Goal: Communication & Community: Ask a question

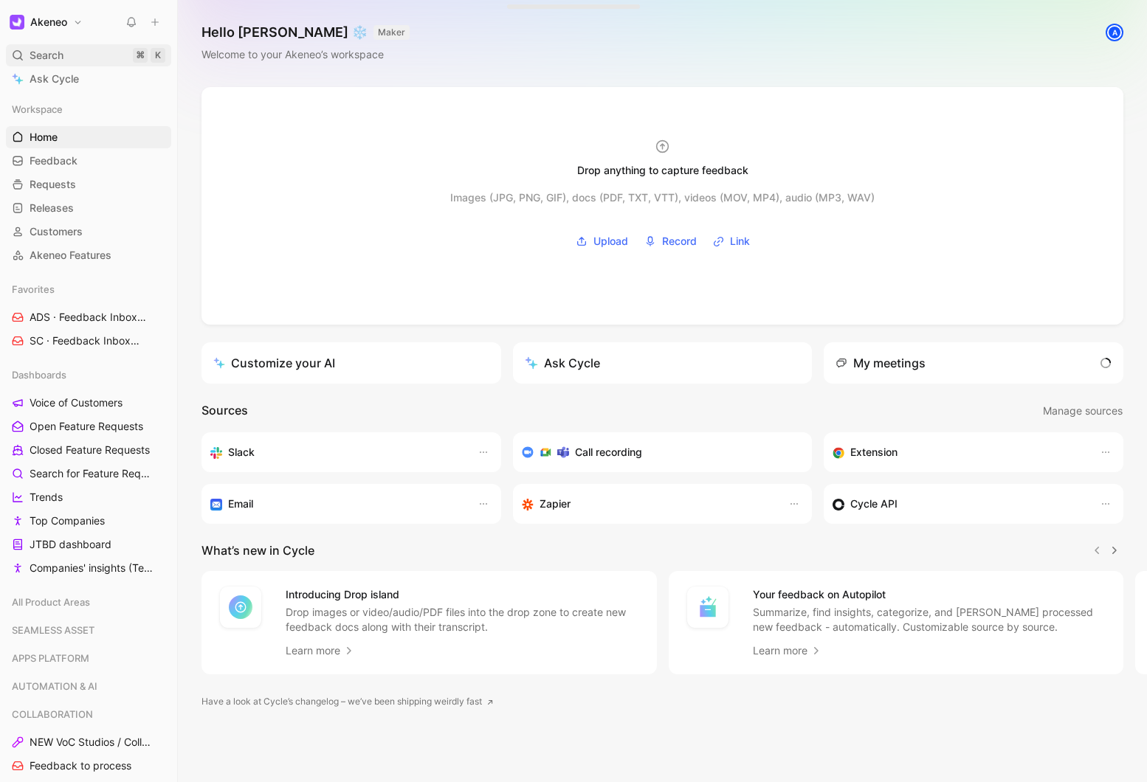
click at [55, 61] on span "Search" at bounding box center [47, 55] width 34 height 18
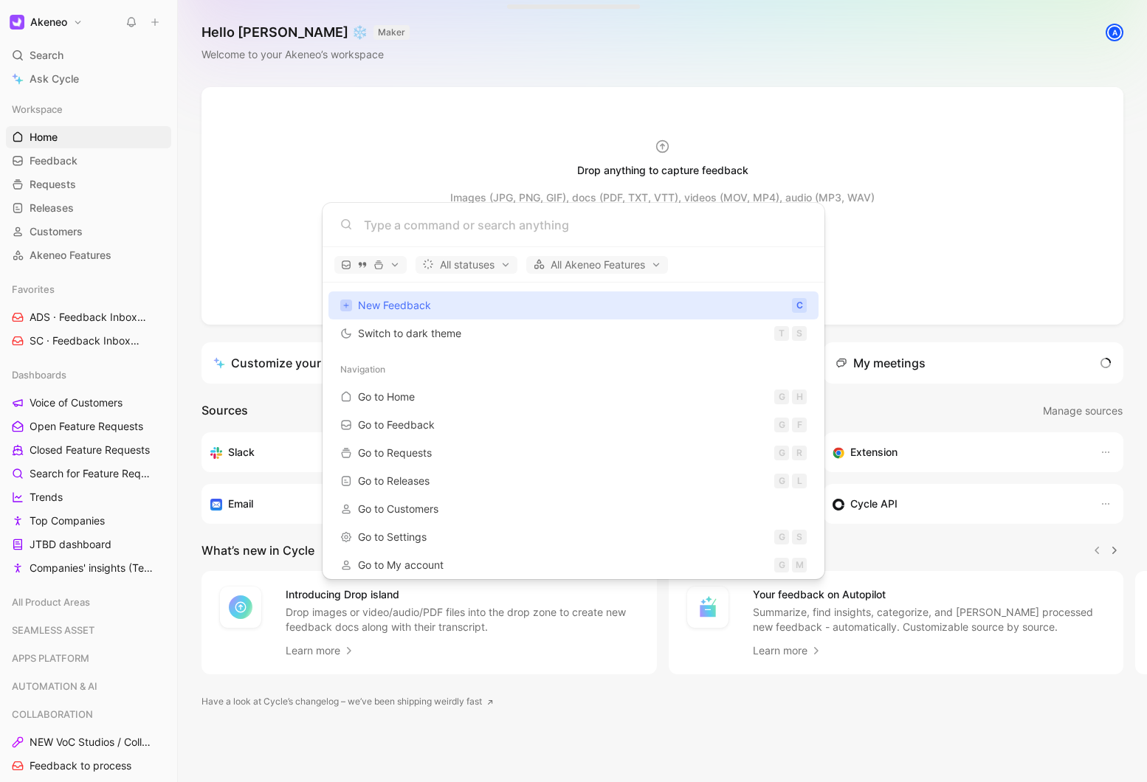
click at [375, 228] on input at bounding box center [585, 225] width 443 height 18
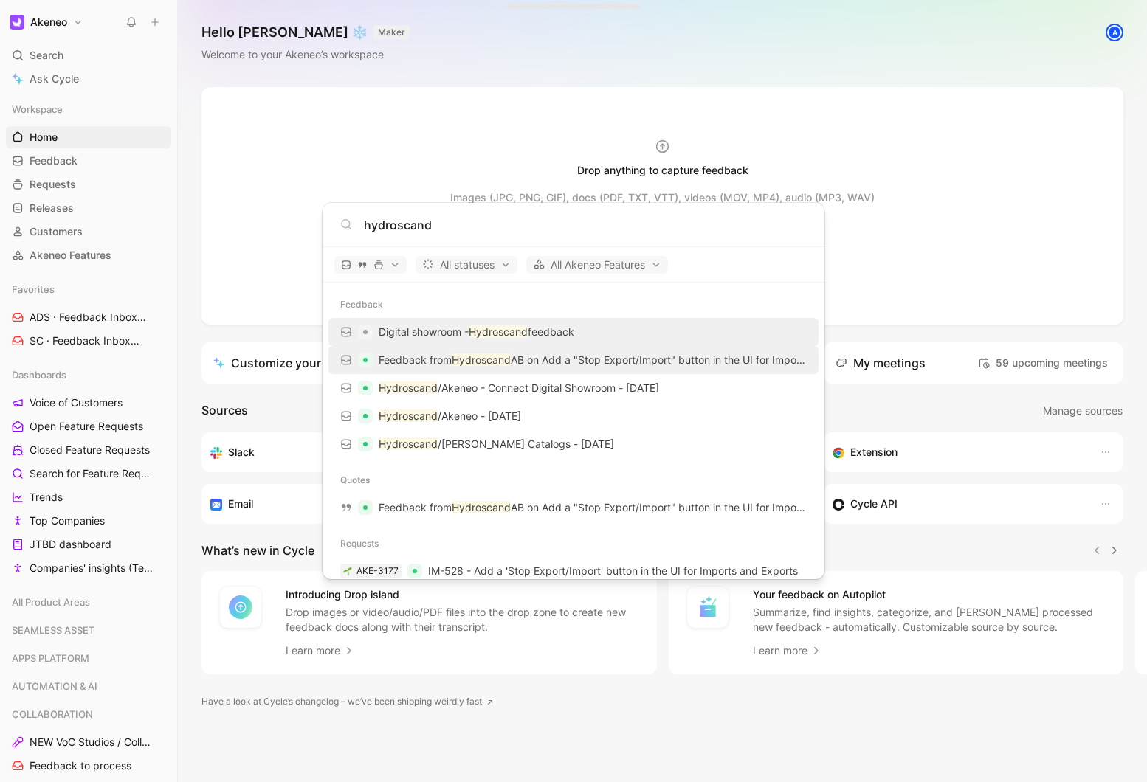
type input "hydroscand"
click at [425, 366] on p "Feedback from Hydroscand AB on Add a "Stop Export/Import" button in the UI for …" at bounding box center [593, 360] width 428 height 18
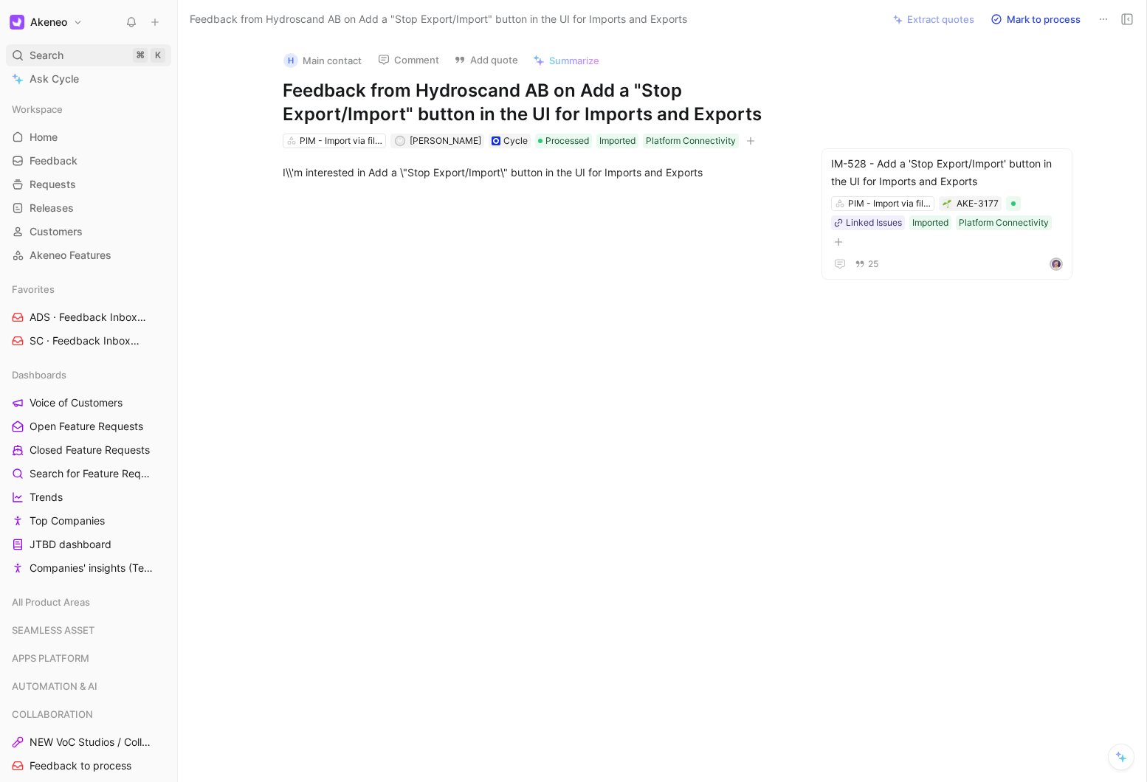
click at [61, 46] on span "Search" at bounding box center [47, 55] width 34 height 18
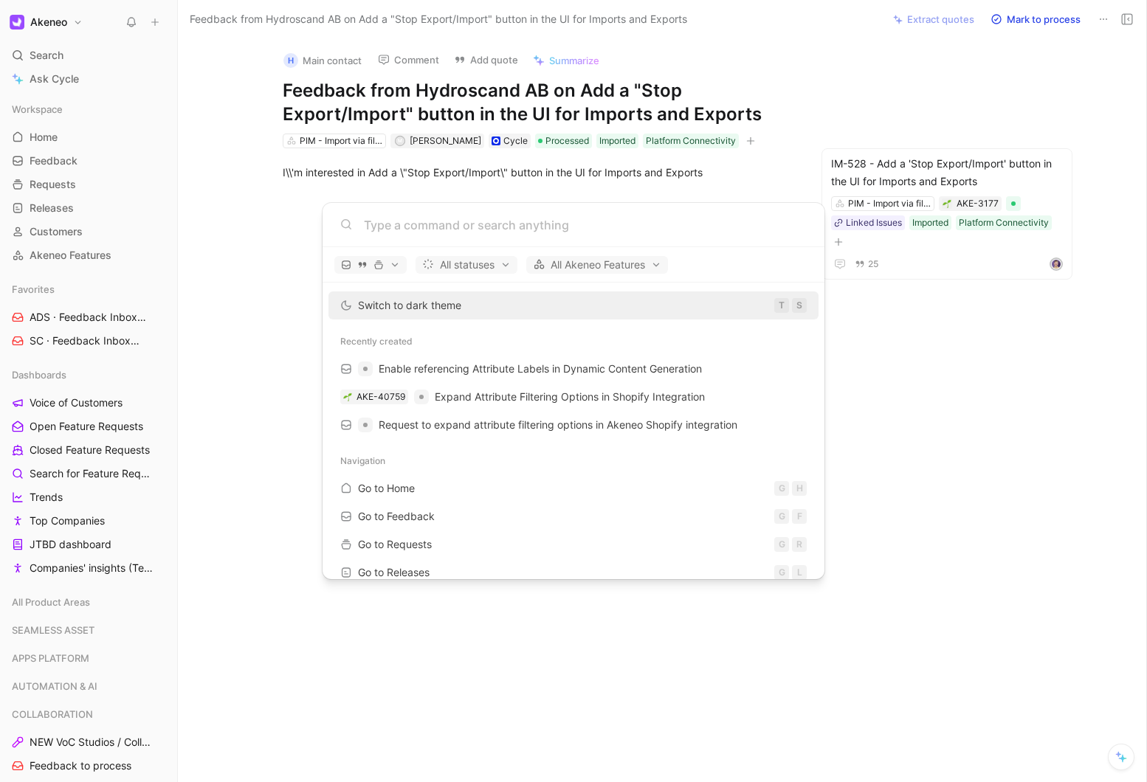
click at [392, 239] on div at bounding box center [573, 225] width 502 height 44
click at [392, 224] on input at bounding box center [585, 225] width 443 height 18
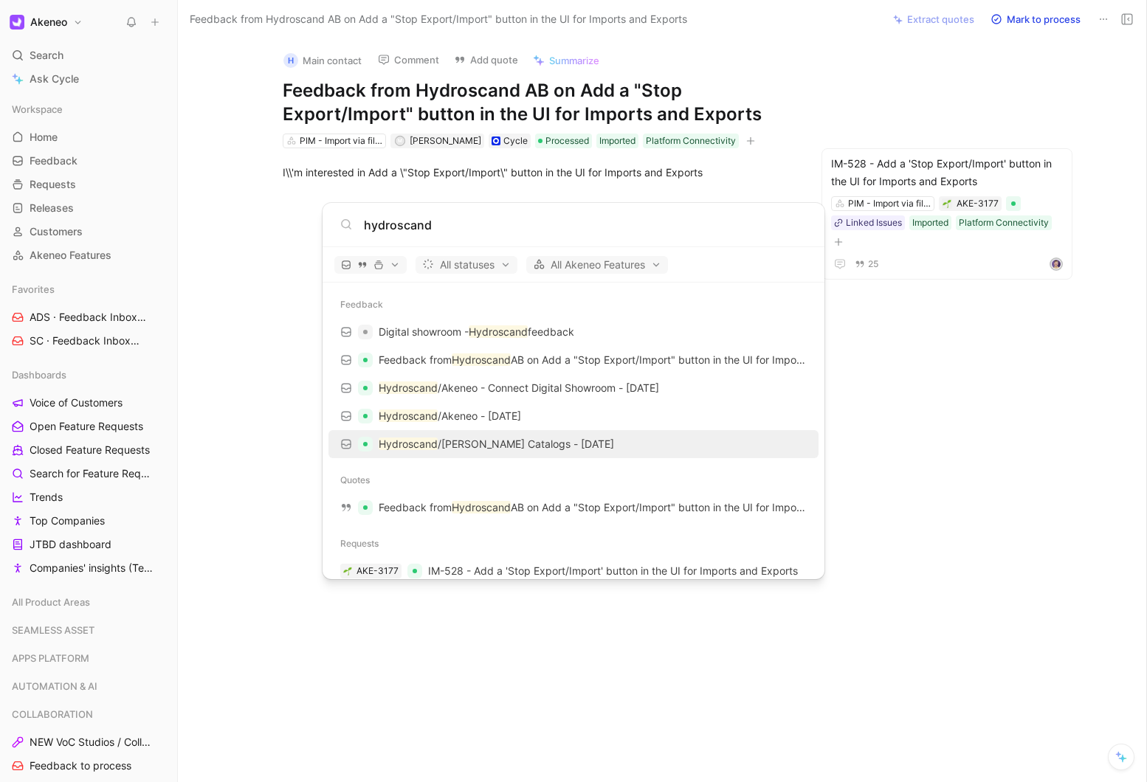
type input "hydroscand"
click at [437, 437] on p "Hydroscand /[PERSON_NAME] Catalogs - [DATE]" at bounding box center [496, 444] width 235 height 18
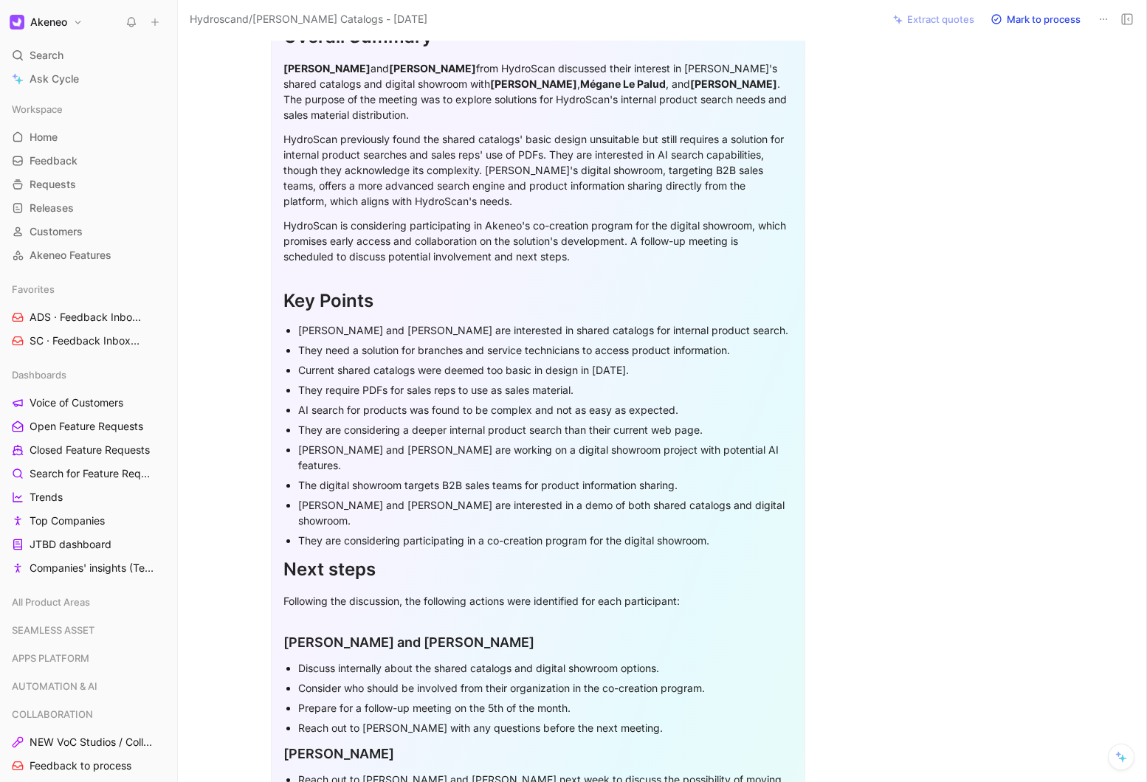
scroll to position [458, 0]
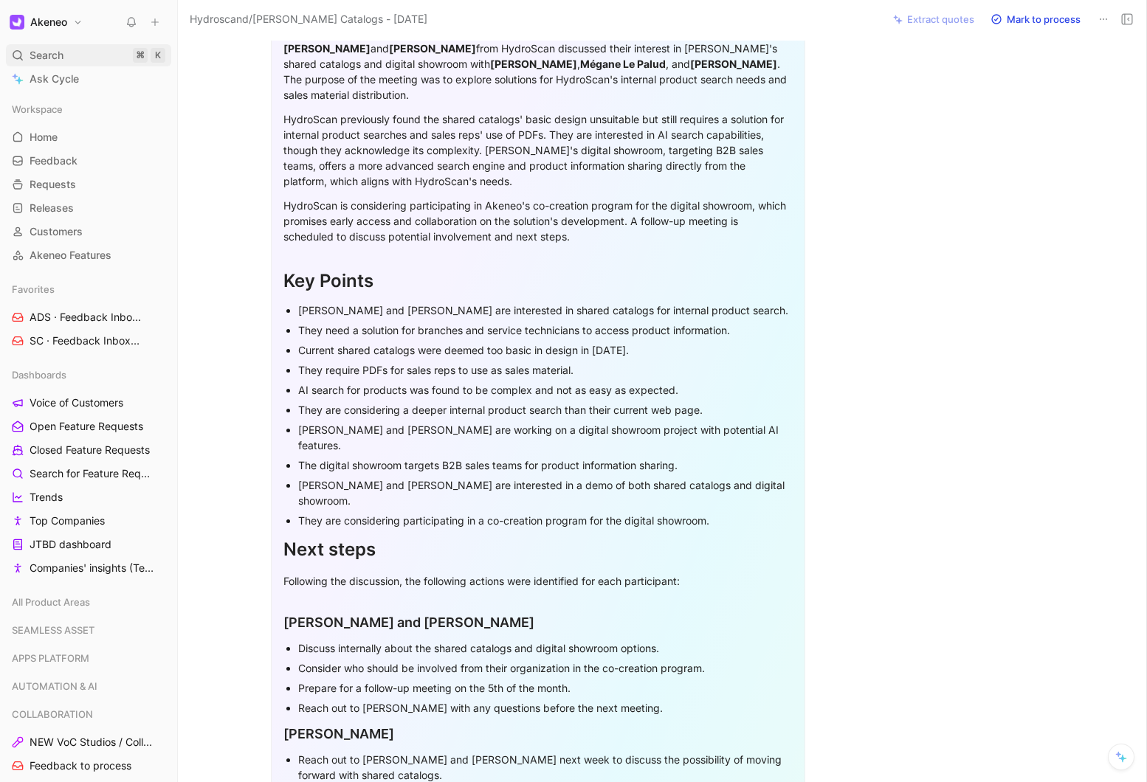
click at [83, 52] on div "Search ⌘ K" at bounding box center [88, 55] width 165 height 22
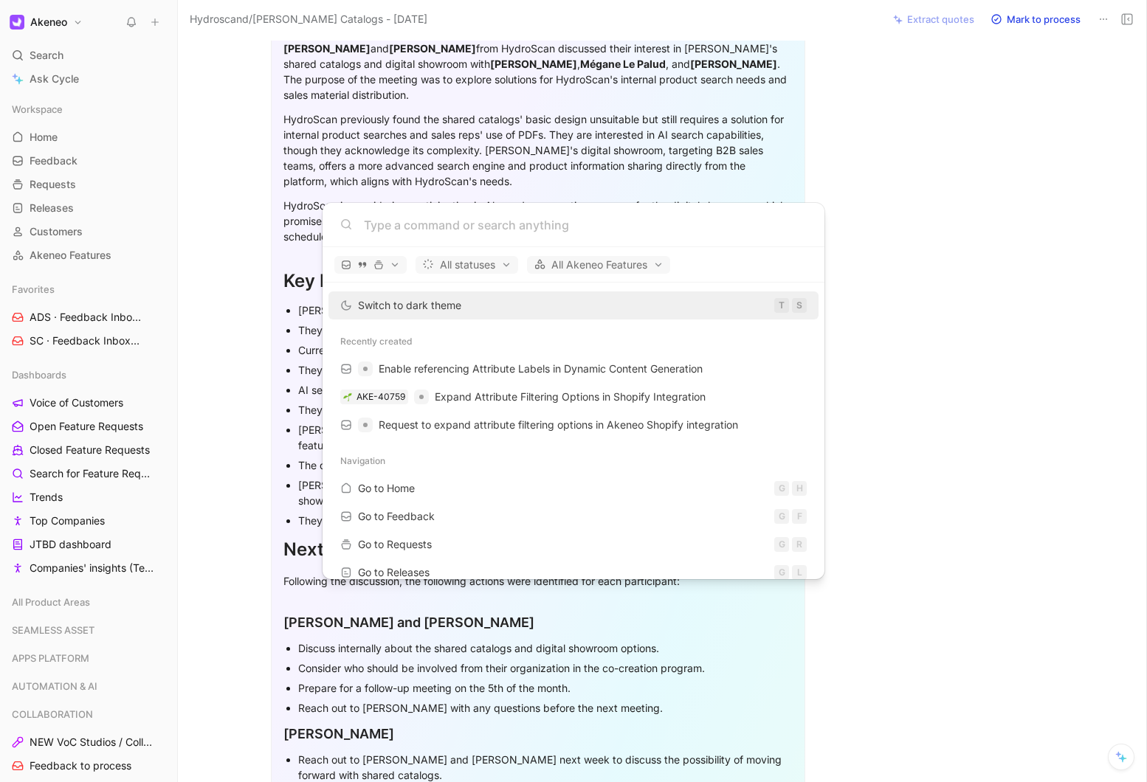
click at [396, 233] on div at bounding box center [573, 225] width 502 height 44
click at [391, 227] on input at bounding box center [585, 225] width 443 height 18
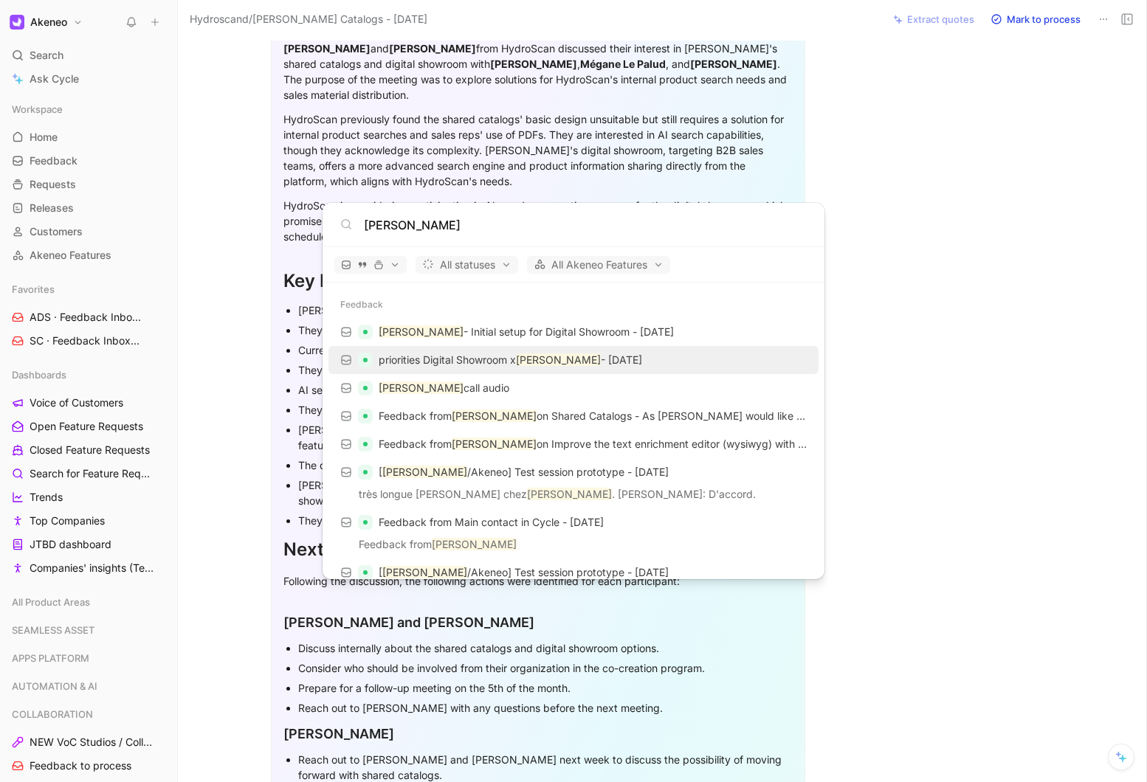
type input "[PERSON_NAME]"
click at [429, 363] on p "priorities Digital Showroom x [PERSON_NAME] - [DATE]" at bounding box center [510, 360] width 263 height 18
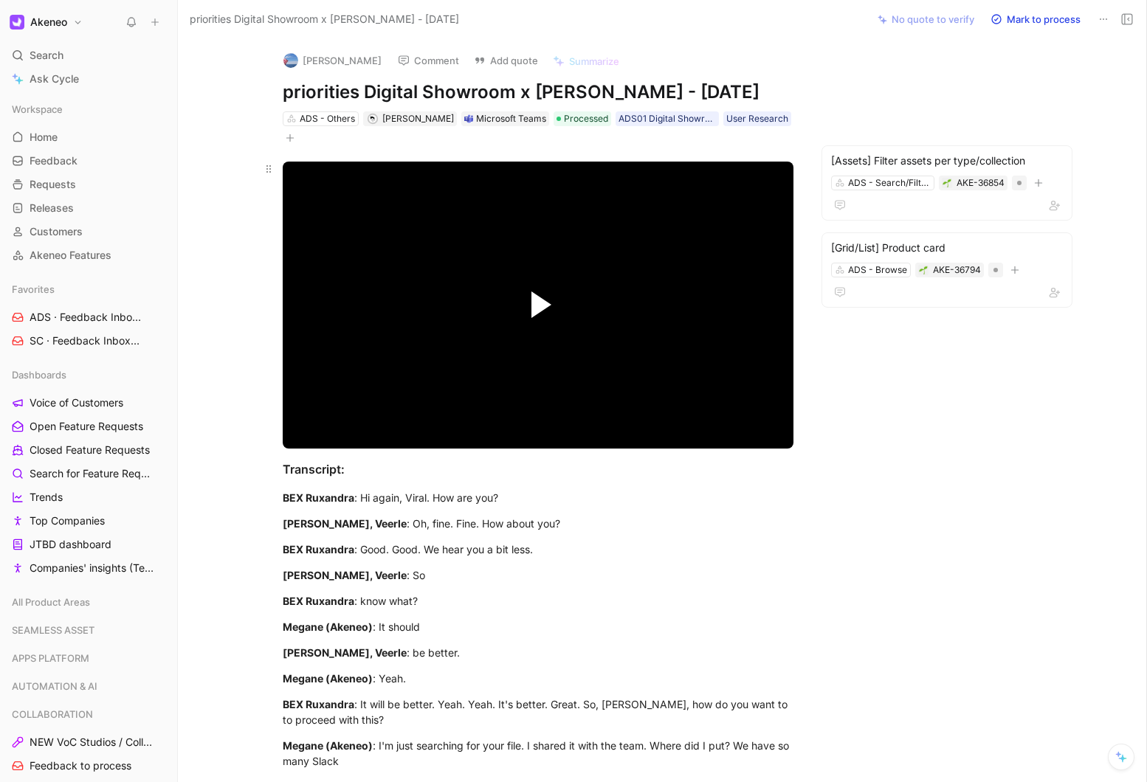
click at [545, 303] on span "Video Player" at bounding box center [541, 304] width 20 height 27
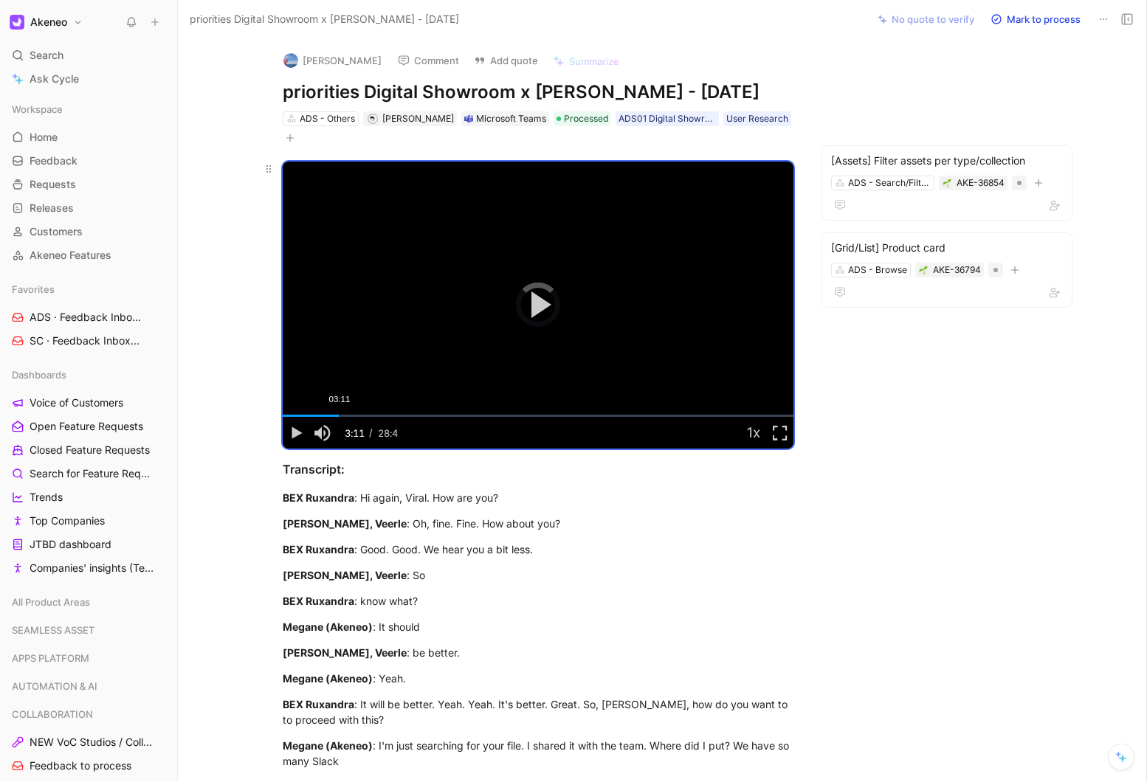
click at [339, 415] on div "Loaded : 2.61% 03:11 03:11" at bounding box center [538, 416] width 511 height 2
click at [411, 417] on div "Loaded : 19.58% 07:13 07:13" at bounding box center [538, 416] width 511 height 2
click at [457, 415] on div "Loaded : 27.92% 09:47 07:16" at bounding box center [538, 416] width 511 height 2
click at [537, 415] on div "Loaded : 52.51% 14:21 14:21" at bounding box center [538, 416] width 511 height 2
click at [591, 415] on div "Loaded : 52.51% 17:23 17:23" at bounding box center [538, 416] width 511 height 2
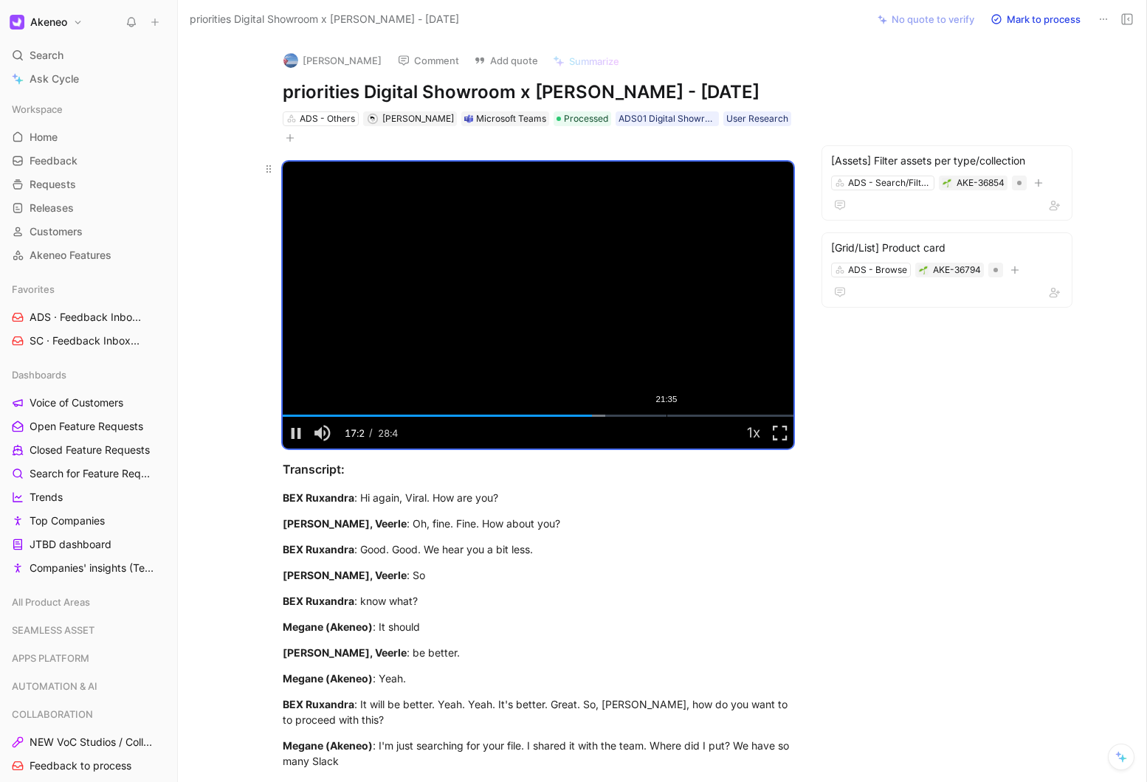
click at [666, 415] on div "Loaded : 63.17% 21:35 17:24" at bounding box center [538, 416] width 511 height 2
click at [721, 415] on div "24:39" at bounding box center [721, 416] width 1 height 2
click at [713, 415] on div "24:12" at bounding box center [713, 416] width 1 height 2
click at [699, 416] on div "Loaded : 88.81% 23:27 23:27" at bounding box center [538, 416] width 511 height 2
click at [483, 291] on video "Video Player" at bounding box center [538, 305] width 511 height 287
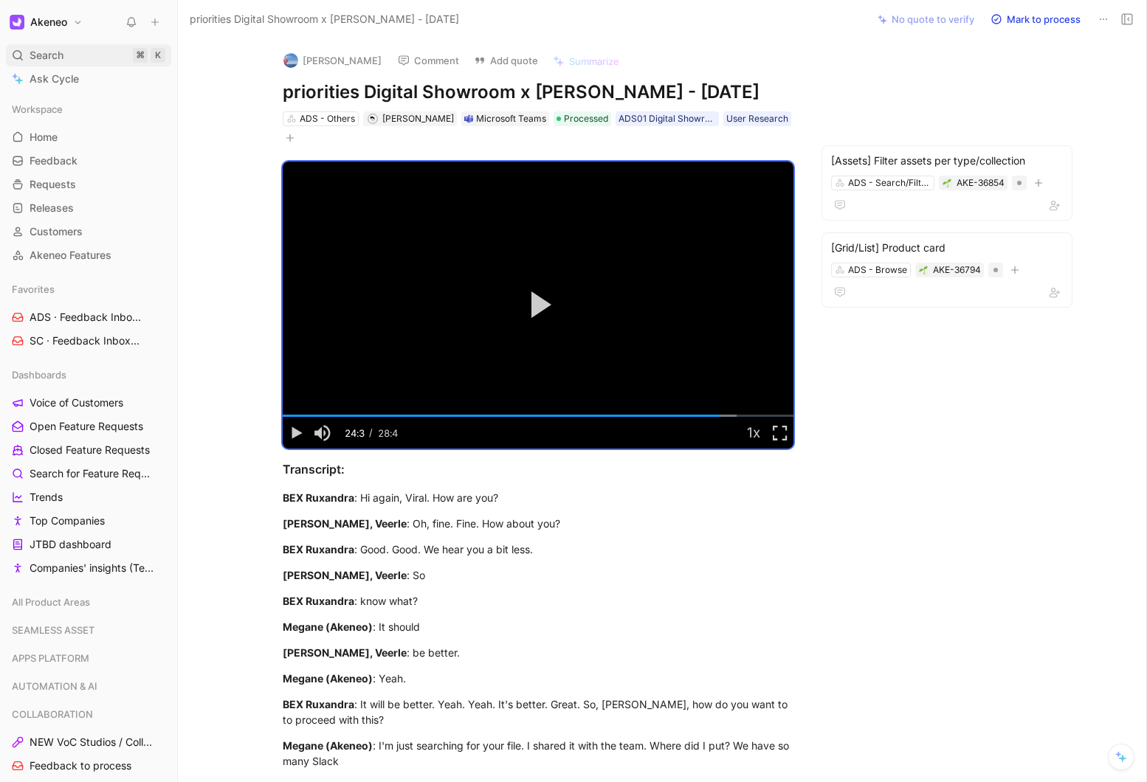
click at [93, 58] on div "Search ⌘ K" at bounding box center [88, 55] width 165 height 22
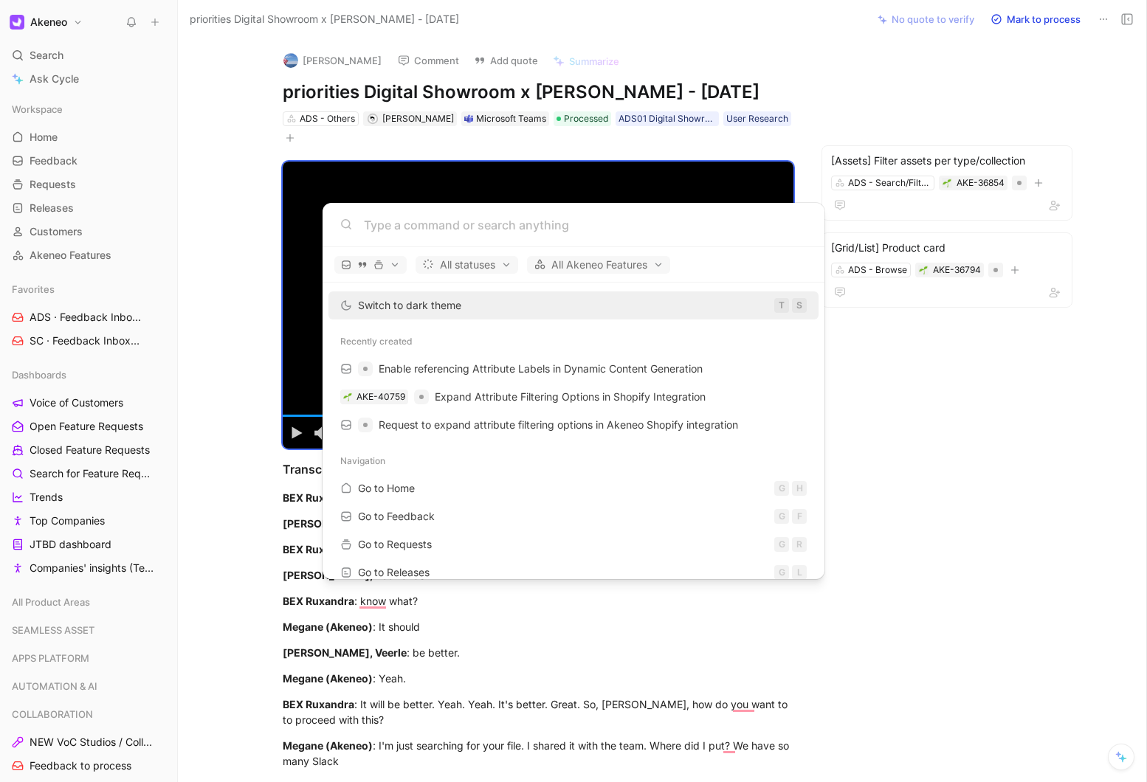
click at [76, 80] on body "Akeneo Search ⌘ K Ask Cycle Workspace Home G then H Feedback G then F Requests …" at bounding box center [573, 391] width 1147 height 782
click at [59, 80] on span "Ask Cycle" at bounding box center [54, 79] width 49 height 18
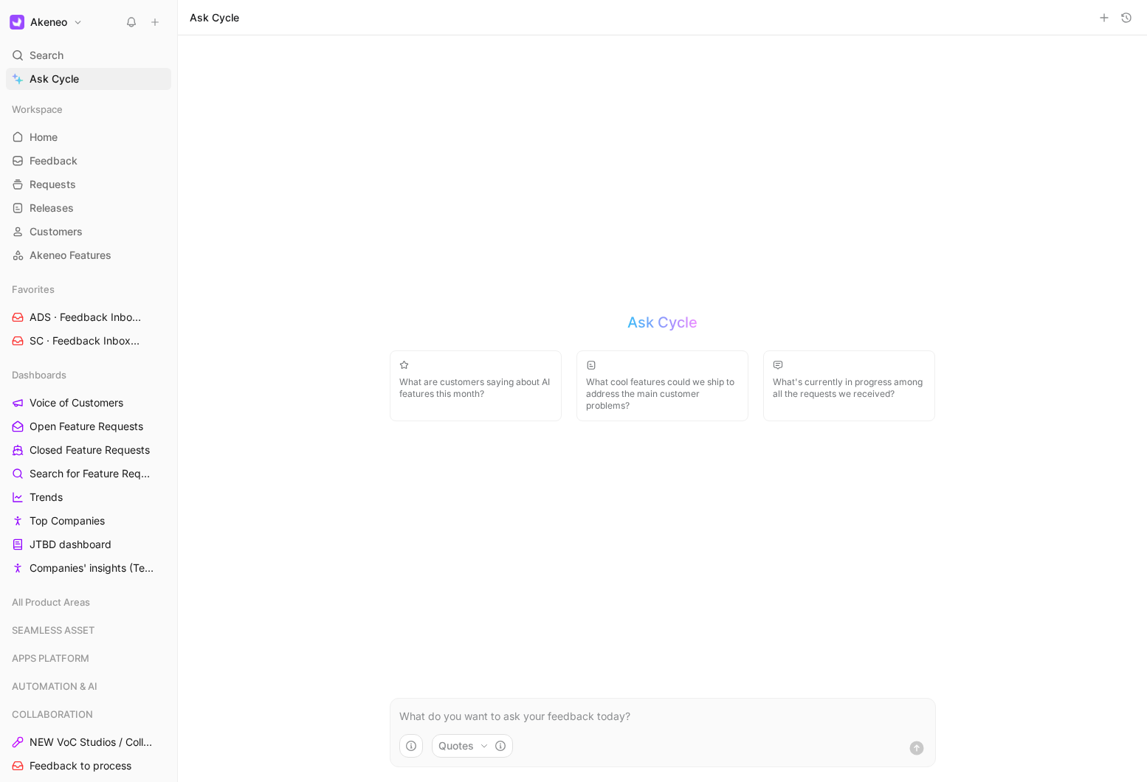
click at [454, 711] on p at bounding box center [662, 717] width 527 height 18
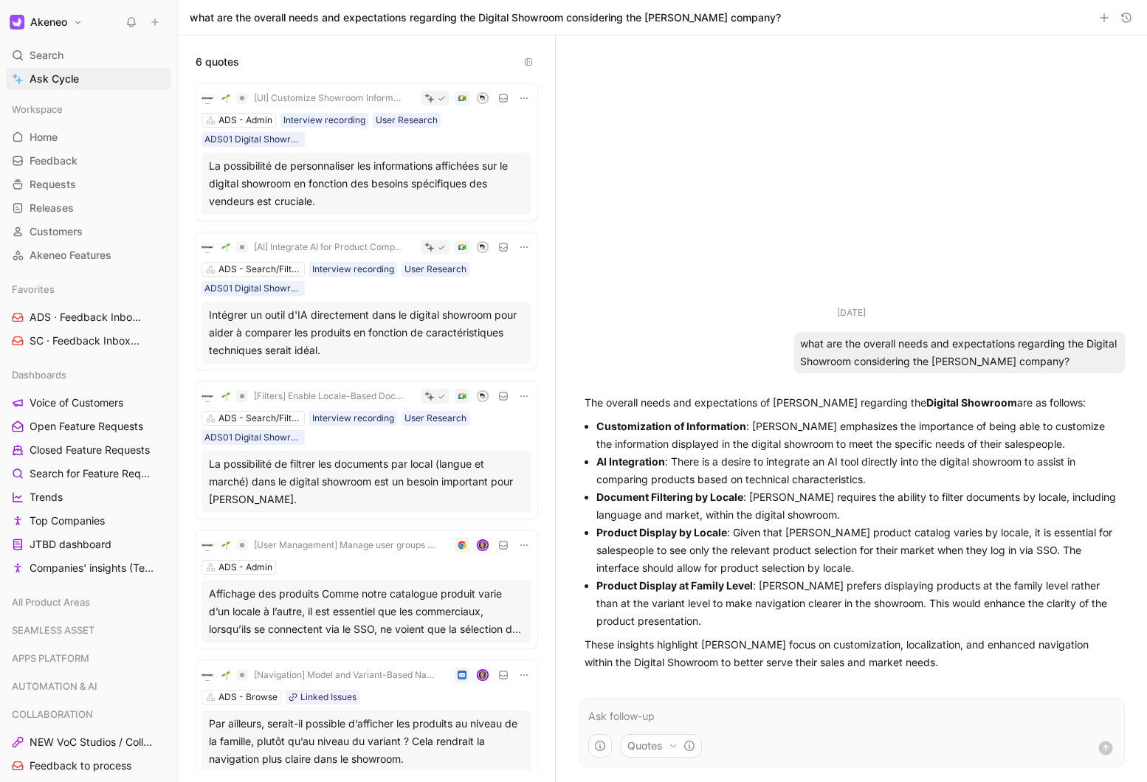
click at [912, 367] on div "what are the overall needs and expectations regarding the Digital Showroom cons…" at bounding box center [959, 352] width 331 height 41
click at [911, 362] on div "what are the overall needs and expectations regarding the Digital Showroom cons…" at bounding box center [959, 352] width 331 height 41
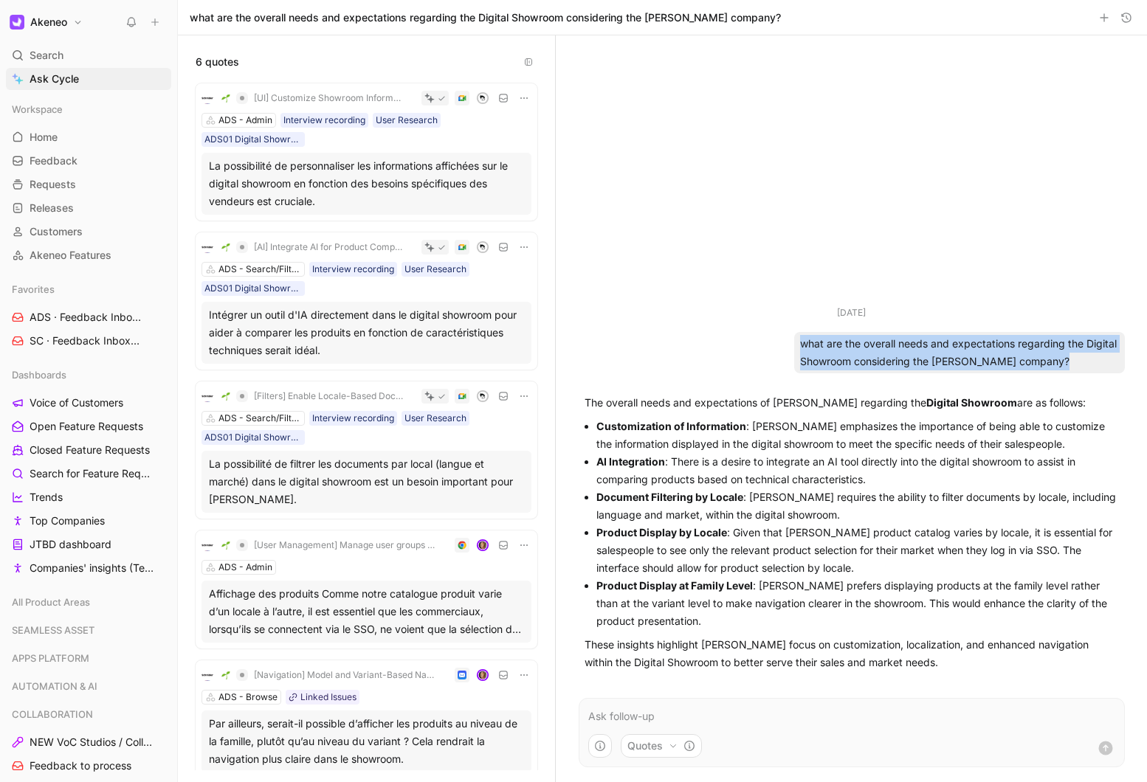
click at [911, 362] on div "what are the overall needs and expectations regarding the Digital Showroom cons…" at bounding box center [959, 352] width 331 height 41
copy div "what are the overall needs and expectations regarding the Digital Showroom cons…"
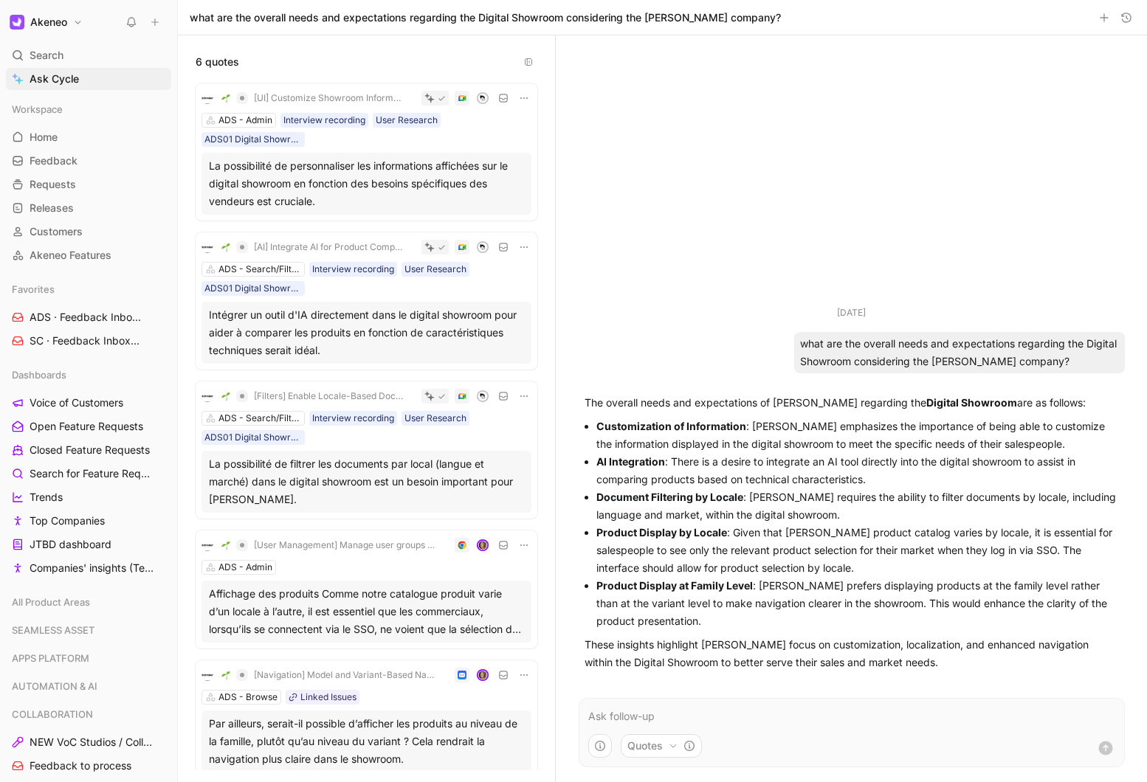
click at [615, 717] on p at bounding box center [851, 717] width 527 height 18
paste div
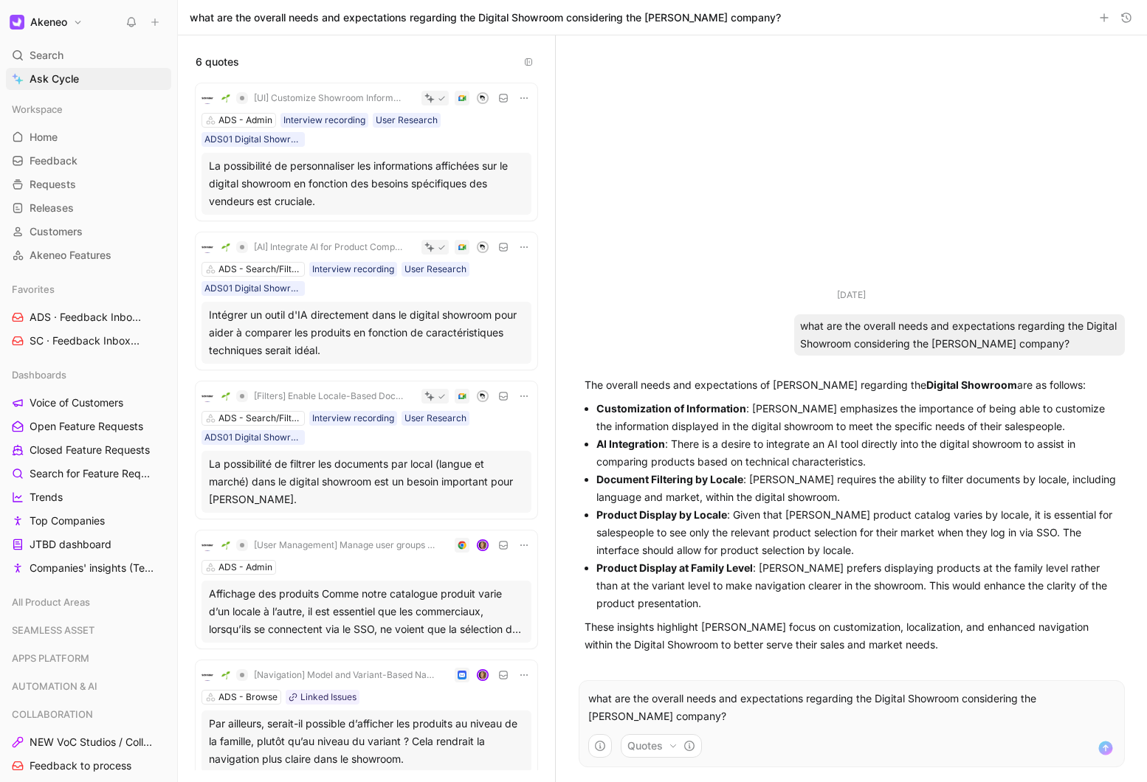
click at [1043, 700] on p "what are the overall needs and expectations regarding the Digital Showroom cons…" at bounding box center [851, 707] width 527 height 35
click at [930, 717] on p "what are the overall needs and expectations regarding the Digital Showroom cons…" at bounding box center [851, 707] width 527 height 35
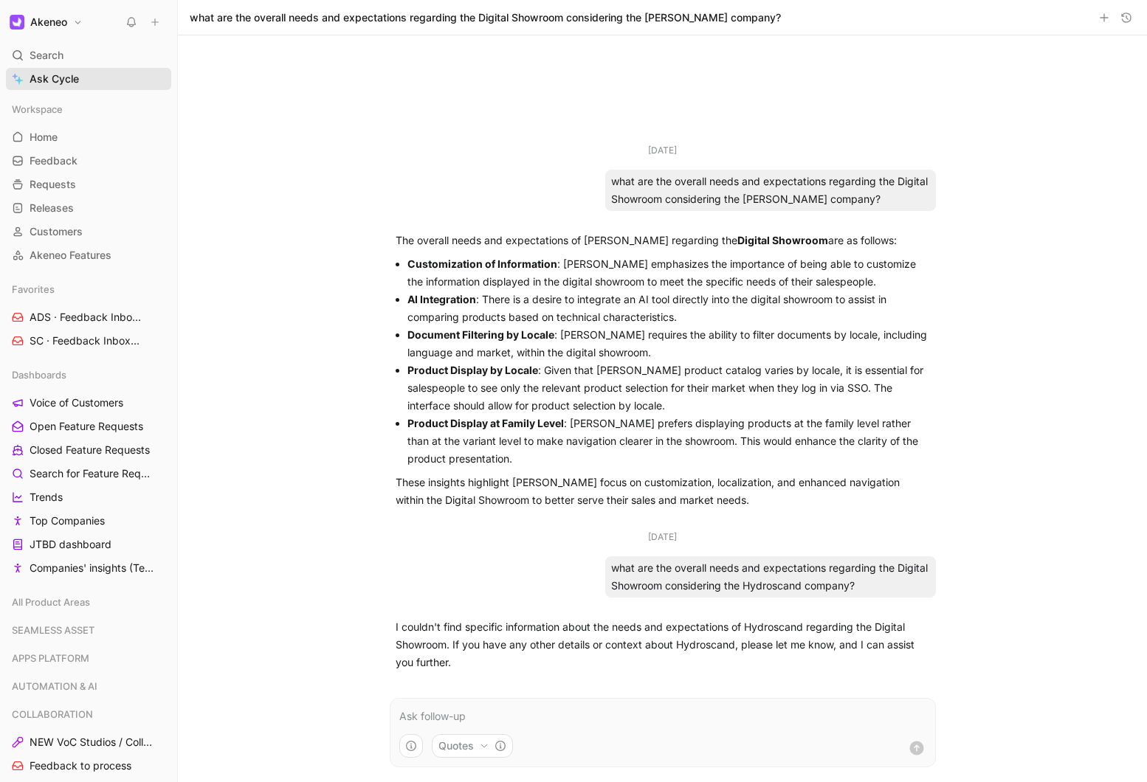
click at [37, 73] on span "Ask Cycle" at bounding box center [54, 79] width 49 height 18
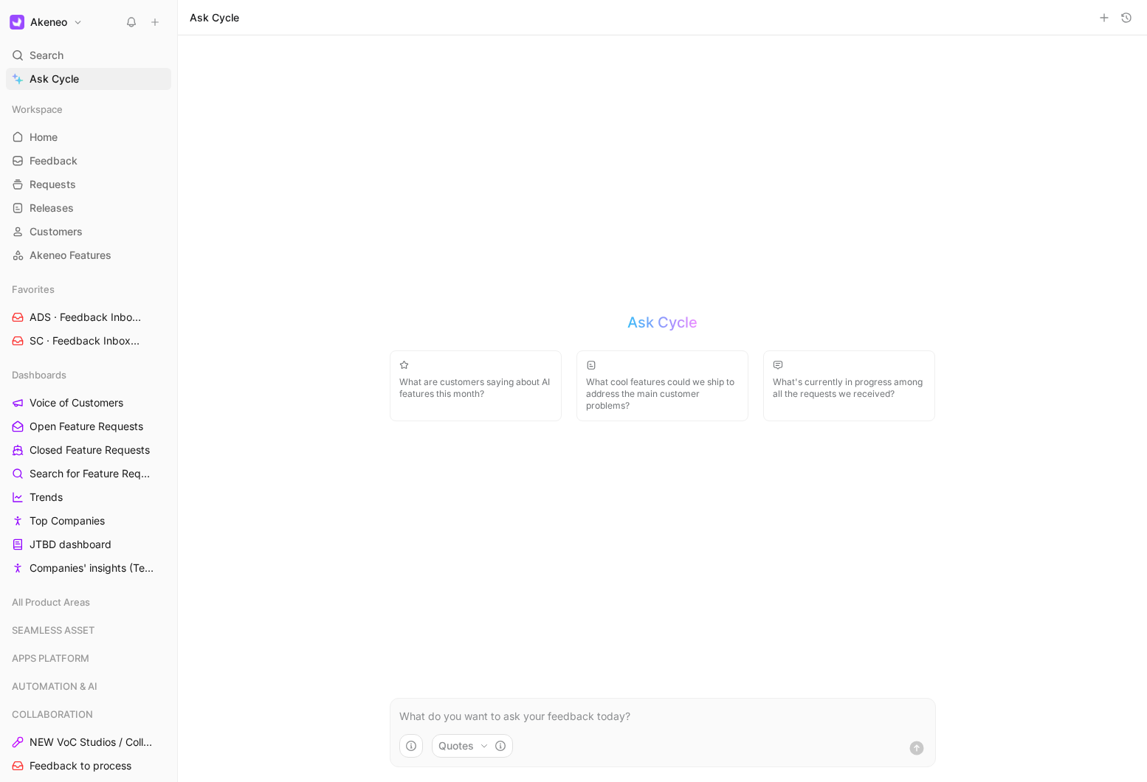
click at [464, 713] on p at bounding box center [662, 717] width 527 height 18
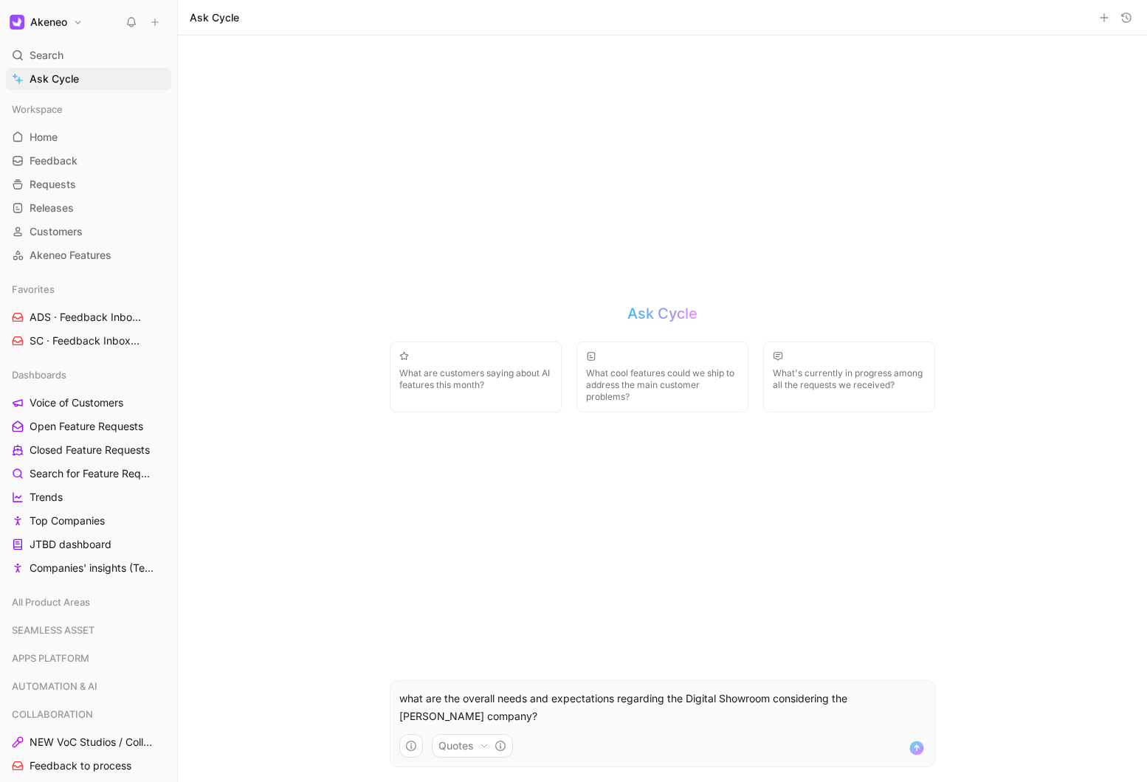
click at [860, 693] on p "what are the overall needs and expectations regarding the Digital Showroom cons…" at bounding box center [662, 707] width 527 height 35
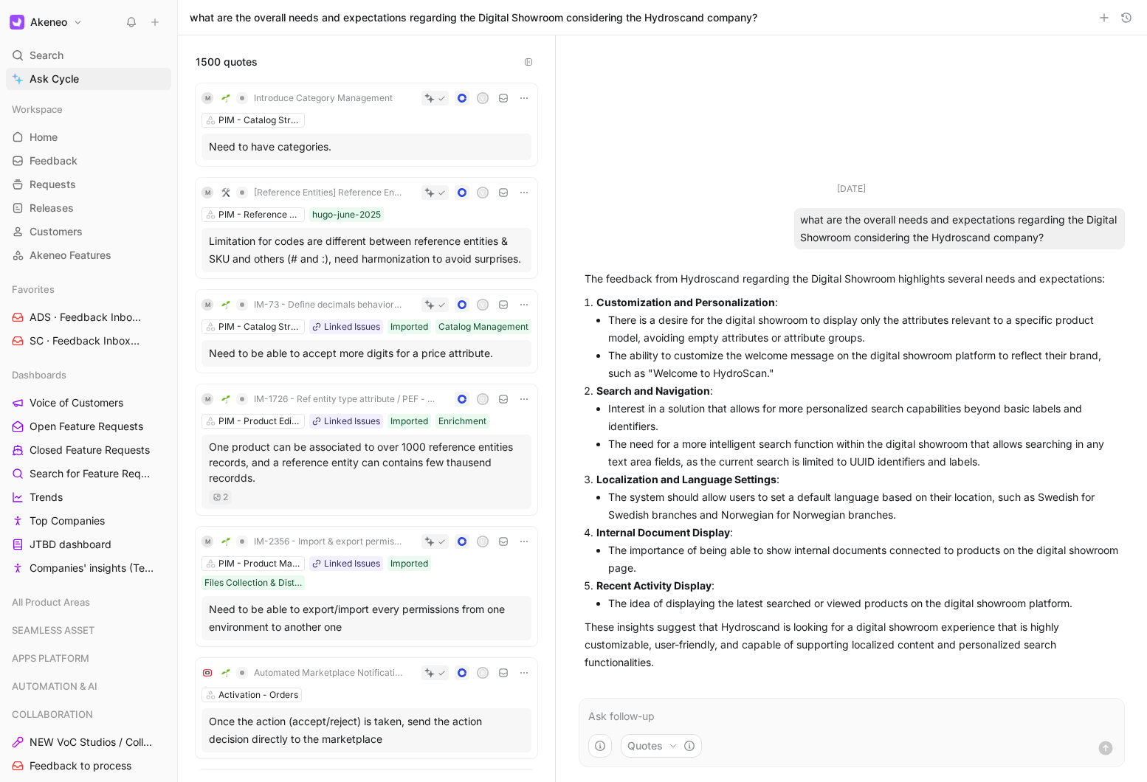
click at [891, 222] on div "what are the overall needs and expectations regarding the Digital Showroom cons…" at bounding box center [959, 228] width 331 height 41
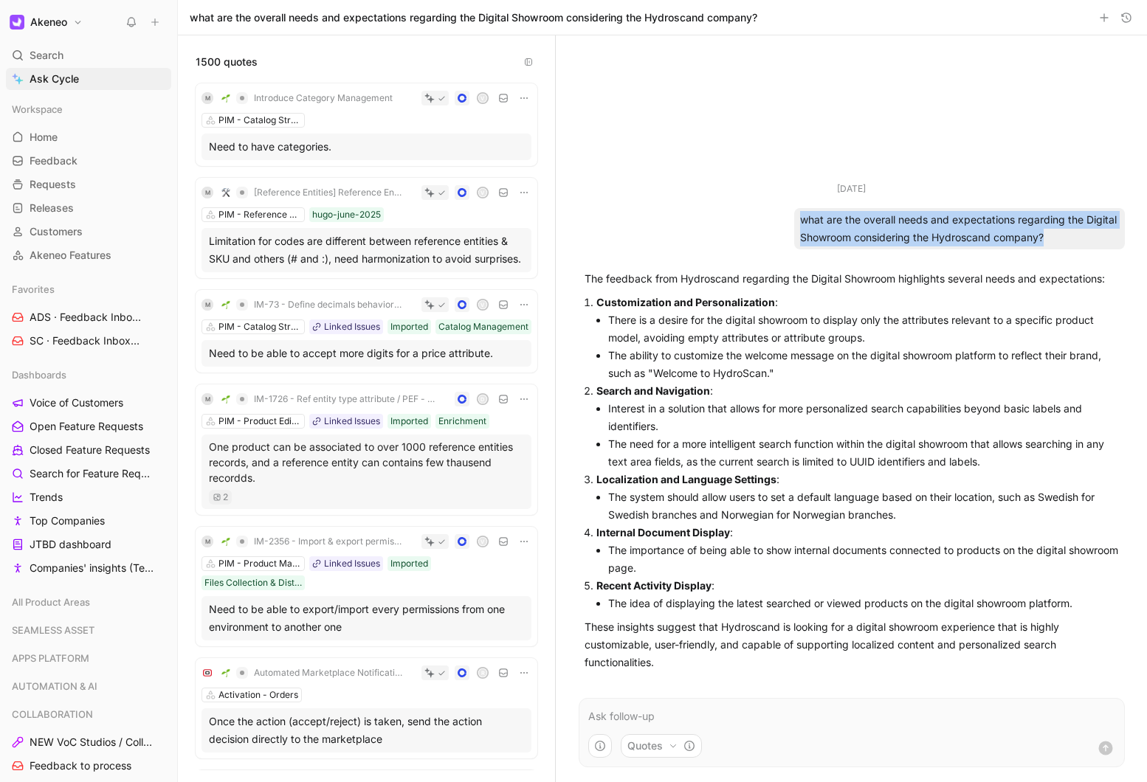
click at [891, 222] on div "what are the overall needs and expectations regarding the Digital Showroom cons…" at bounding box center [959, 228] width 331 height 41
copy div "what are the overall needs and expectations regarding the Digital Showroom cons…"
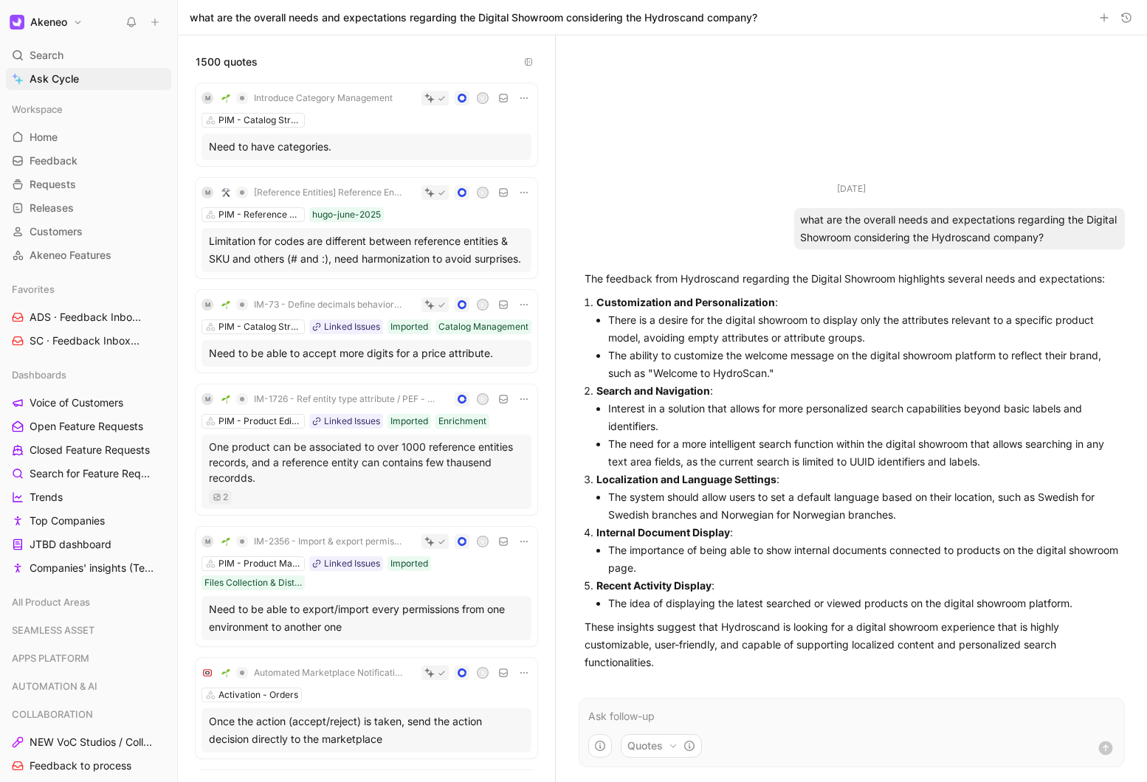
click at [635, 719] on p at bounding box center [851, 717] width 527 height 18
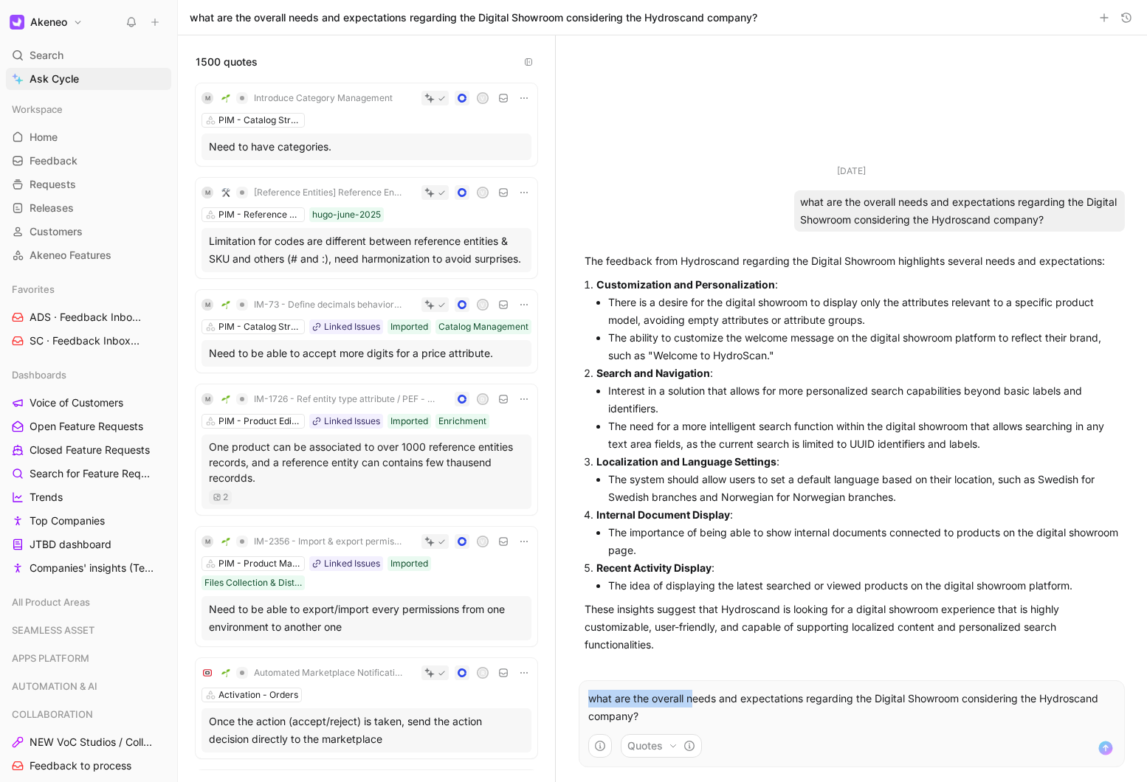
drag, startPoint x: 687, startPoint y: 705, endPoint x: 573, endPoint y: 695, distance: 114.0
click at [573, 695] on div "what are the overall needs and expectations regarding the Digital Showroom cons…" at bounding box center [852, 724] width 576 height 117
click at [657, 704] on p "what are the overall needs and expectations regarding the Digital Showroom cons…" at bounding box center [851, 707] width 527 height 35
drag, startPoint x: 657, startPoint y: 719, endPoint x: 581, endPoint y: 700, distance: 78.2
click at [581, 700] on div "what are the overall needs and expectations regarding the Digital Showroom cons…" at bounding box center [851, 707] width 545 height 35
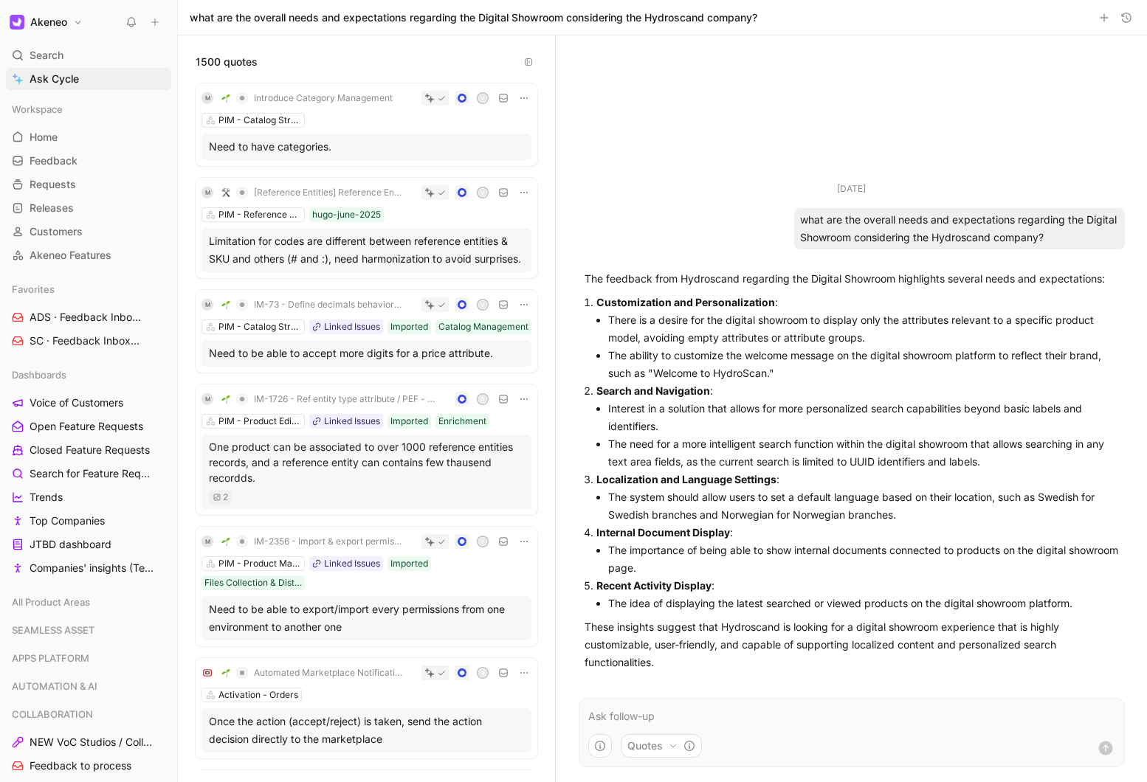
click at [0, 0] on button "button" at bounding box center [0, 0] width 0 height 0
click at [845, 220] on div "what are the overall needs and expectations regarding the Digital Showroom cons…" at bounding box center [959, 228] width 331 height 41
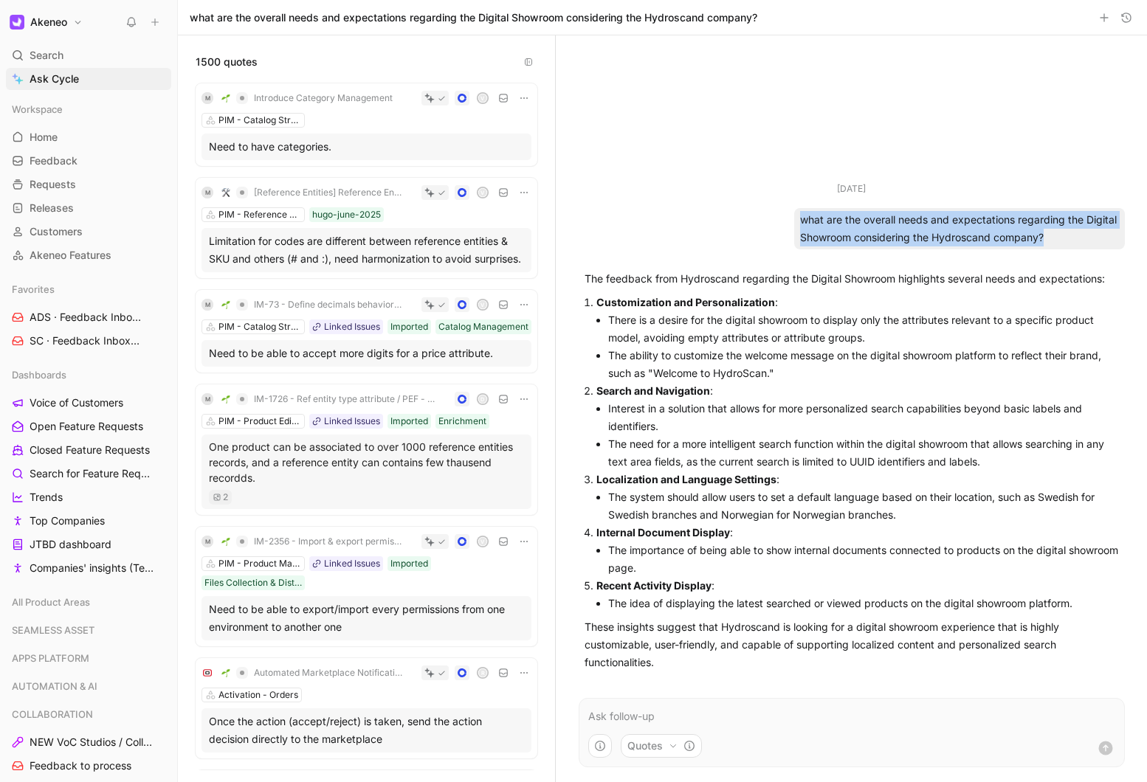
click at [845, 220] on div "what are the overall needs and expectations regarding the Digital Showroom cons…" at bounding box center [959, 228] width 331 height 41
copy div "what are the overall needs and expectations regarding the Digital Showroom cons…"
click at [41, 75] on span "Ask Cycle" at bounding box center [54, 79] width 49 height 18
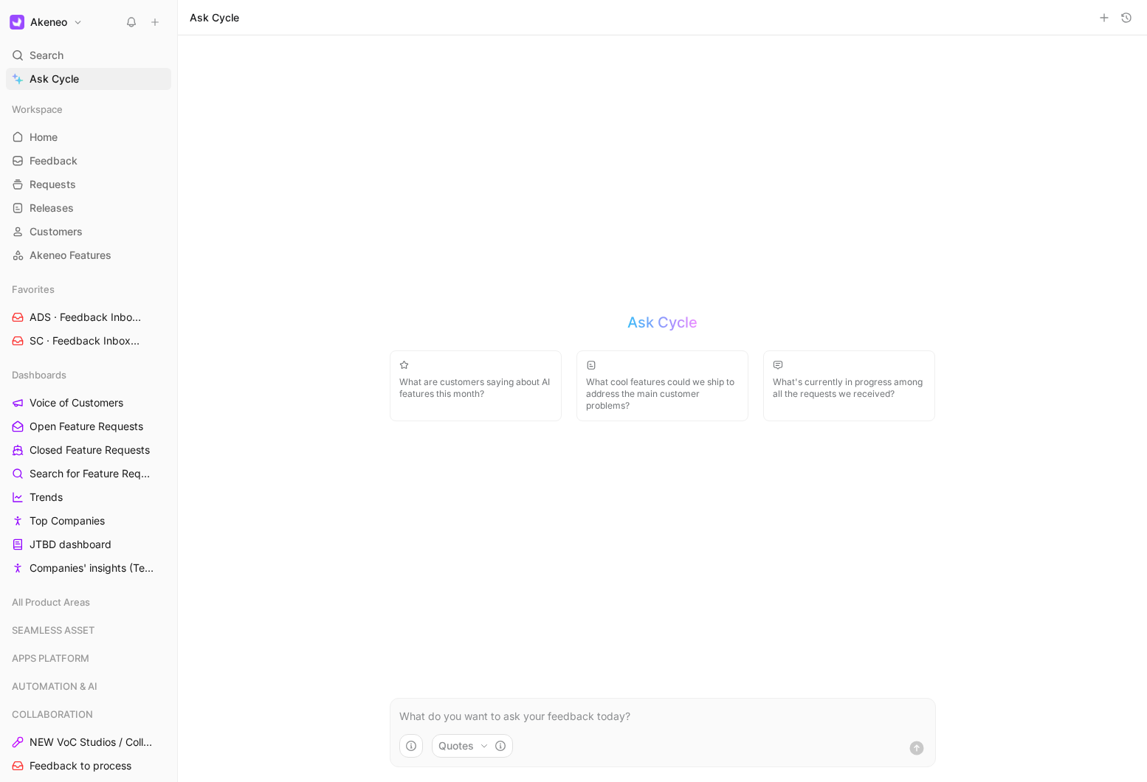
click at [447, 727] on form "Quotes" at bounding box center [663, 732] width 546 height 69
click at [441, 717] on p at bounding box center [662, 717] width 527 height 18
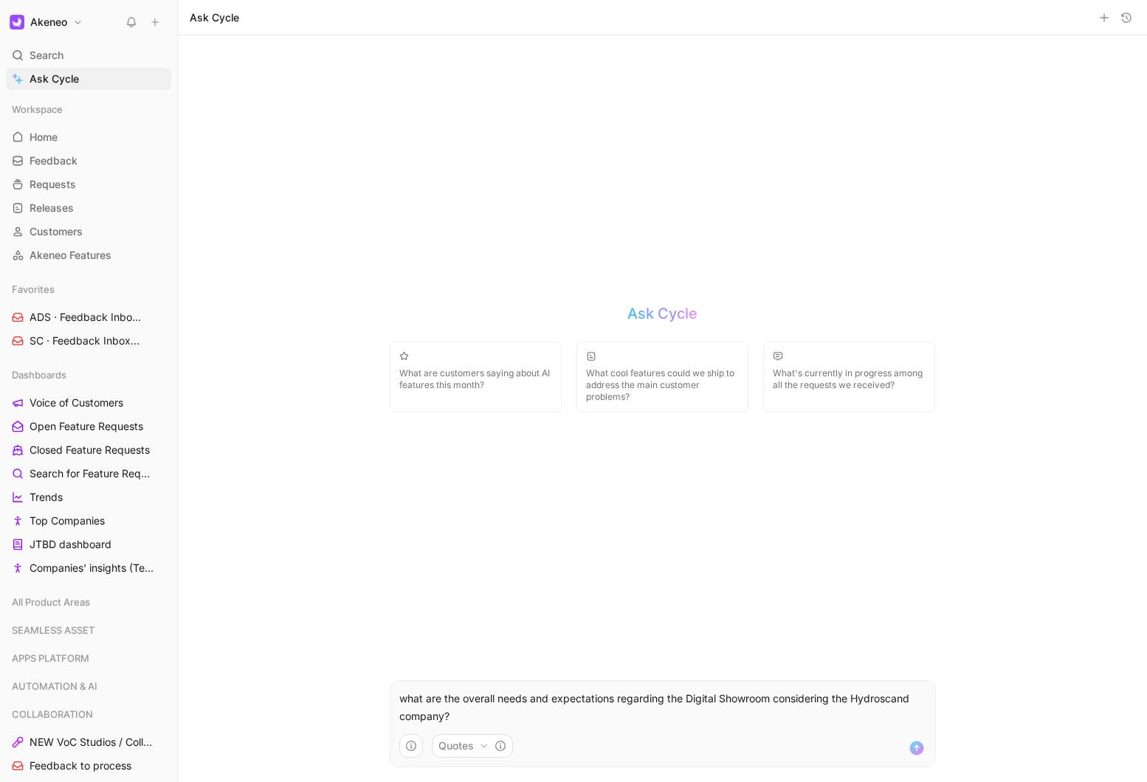
click at [491, 711] on p "what are the overall needs and expectations regarding the Digital Showroom cons…" at bounding box center [662, 707] width 527 height 35
click at [866, 698] on p "what are the overall needs and expectations regarding the Digital Showroom cons…" at bounding box center [662, 707] width 527 height 35
click at [561, 711] on p "what are the overall needs and expectations regarding the Digital Showroom cons…" at bounding box center [662, 707] width 527 height 35
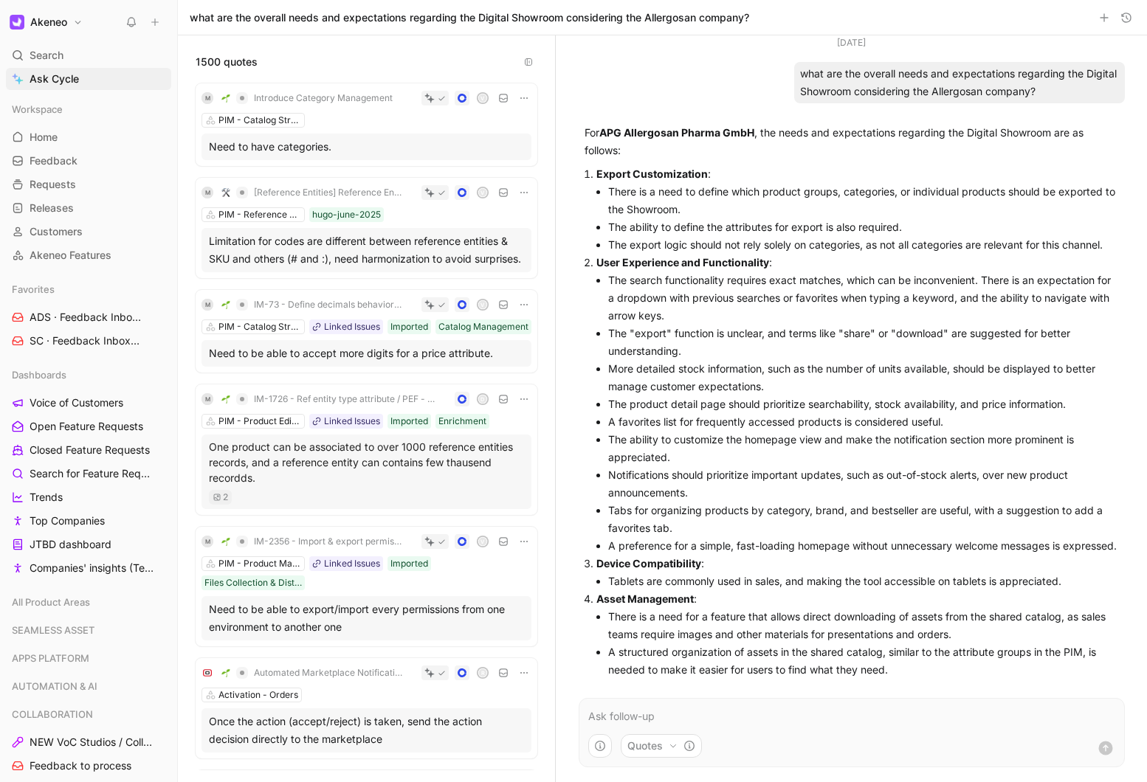
click at [843, 103] on div "what are the overall needs and expectations regarding the Digital Showroom cons…" at bounding box center [959, 82] width 331 height 41
click at [839, 89] on div "what are the overall needs and expectations regarding the Digital Showroom cons…" at bounding box center [959, 82] width 331 height 41
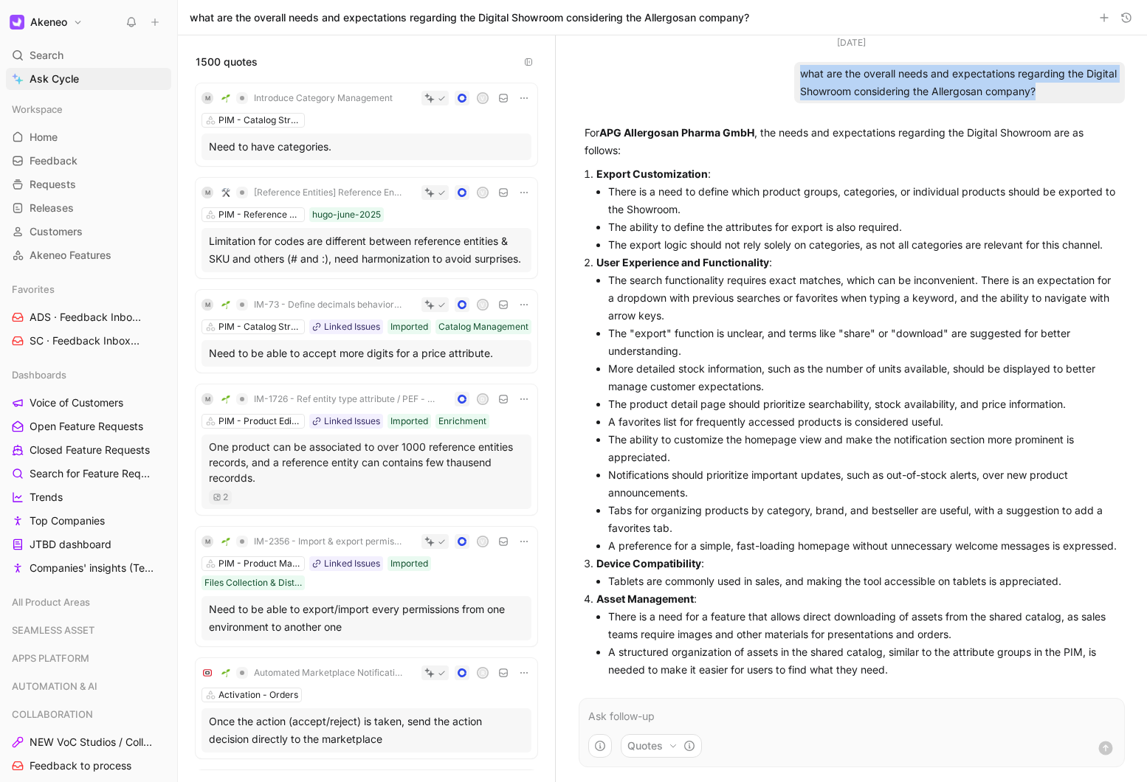
click at [839, 89] on div "what are the overall needs and expectations regarding the Digital Showroom cons…" at bounding box center [959, 82] width 331 height 41
copy div "what are the overall needs and expectations regarding the Digital Showroom cons…"
click at [65, 136] on link "Home G then H" at bounding box center [88, 137] width 165 height 22
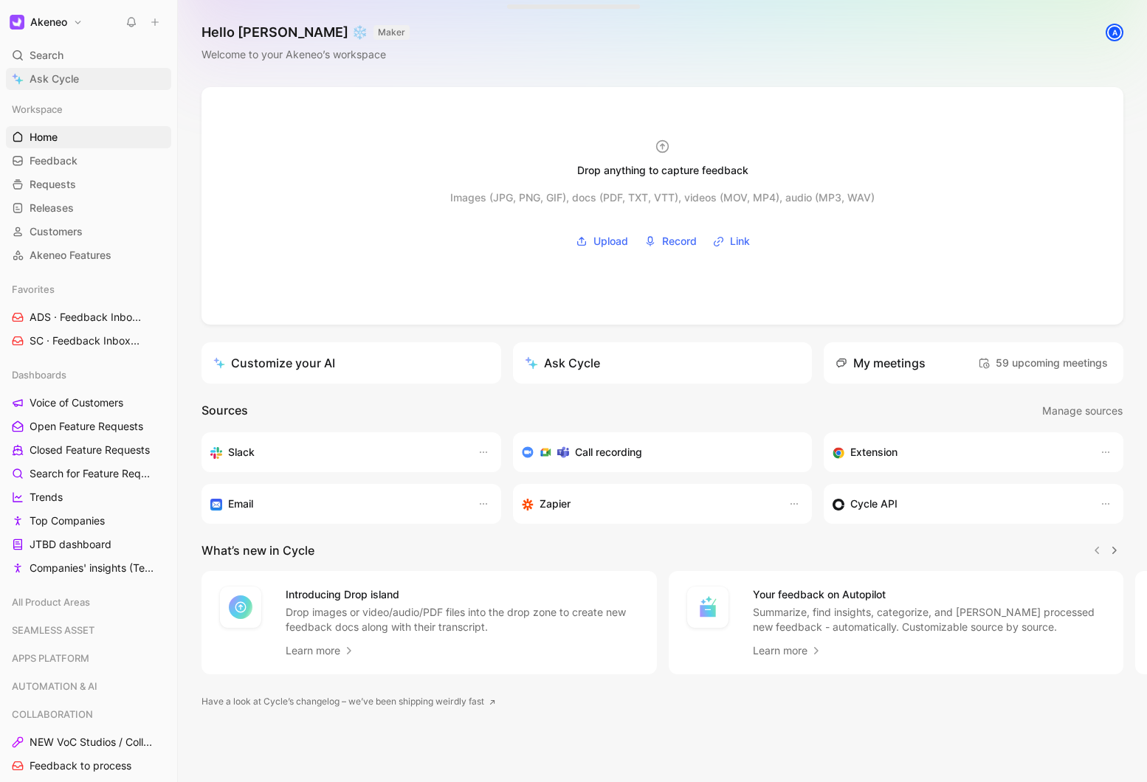
click at [86, 86] on link "Ask Cycle" at bounding box center [88, 79] width 165 height 22
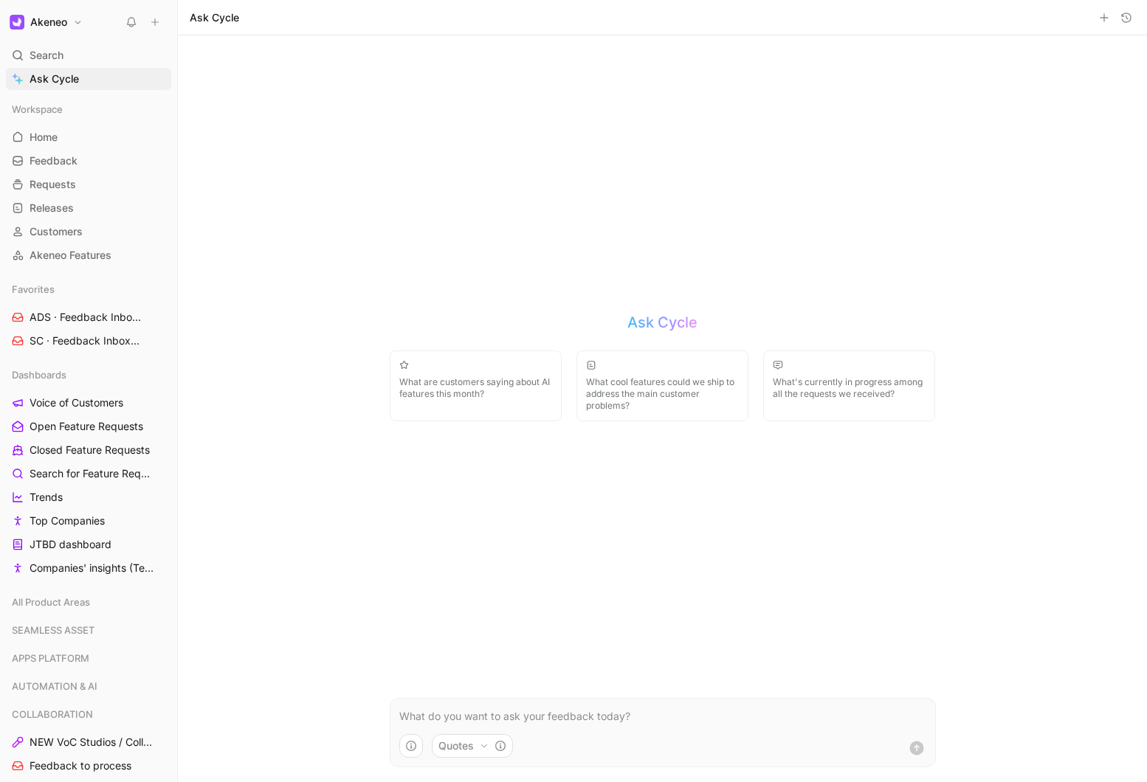
click at [418, 712] on p at bounding box center [662, 717] width 527 height 18
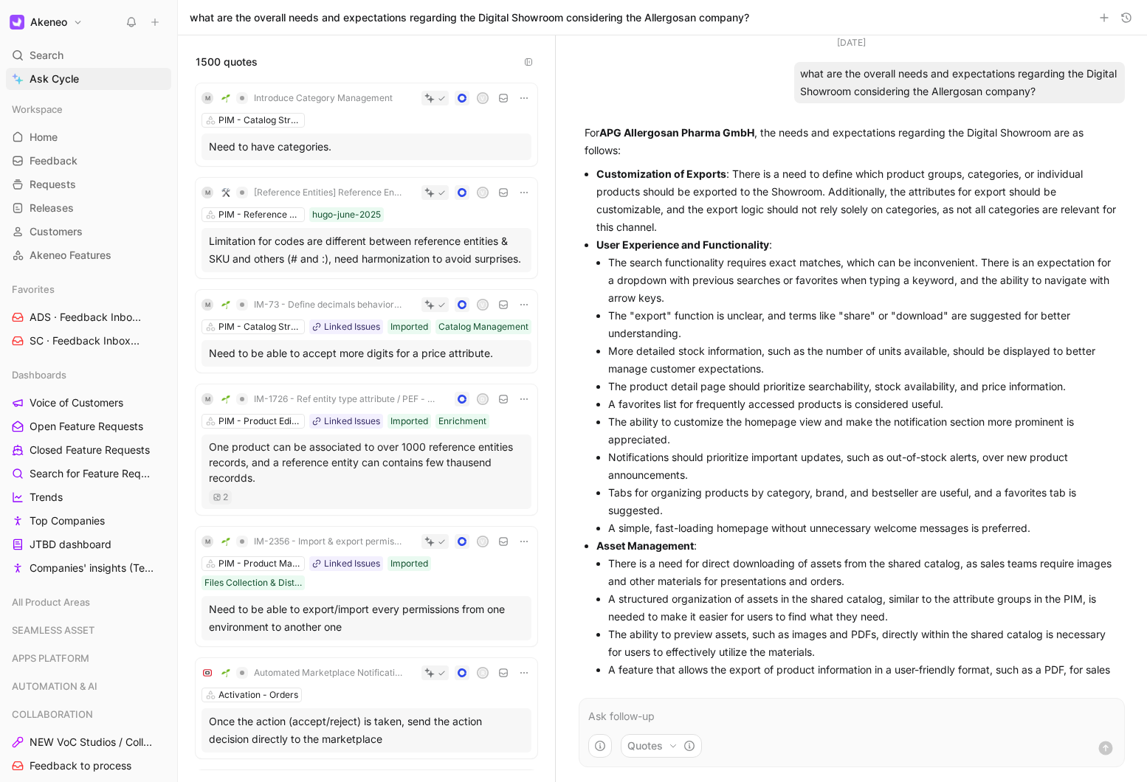
scroll to position [96, 0]
